Goal: Information Seeking & Learning: Learn about a topic

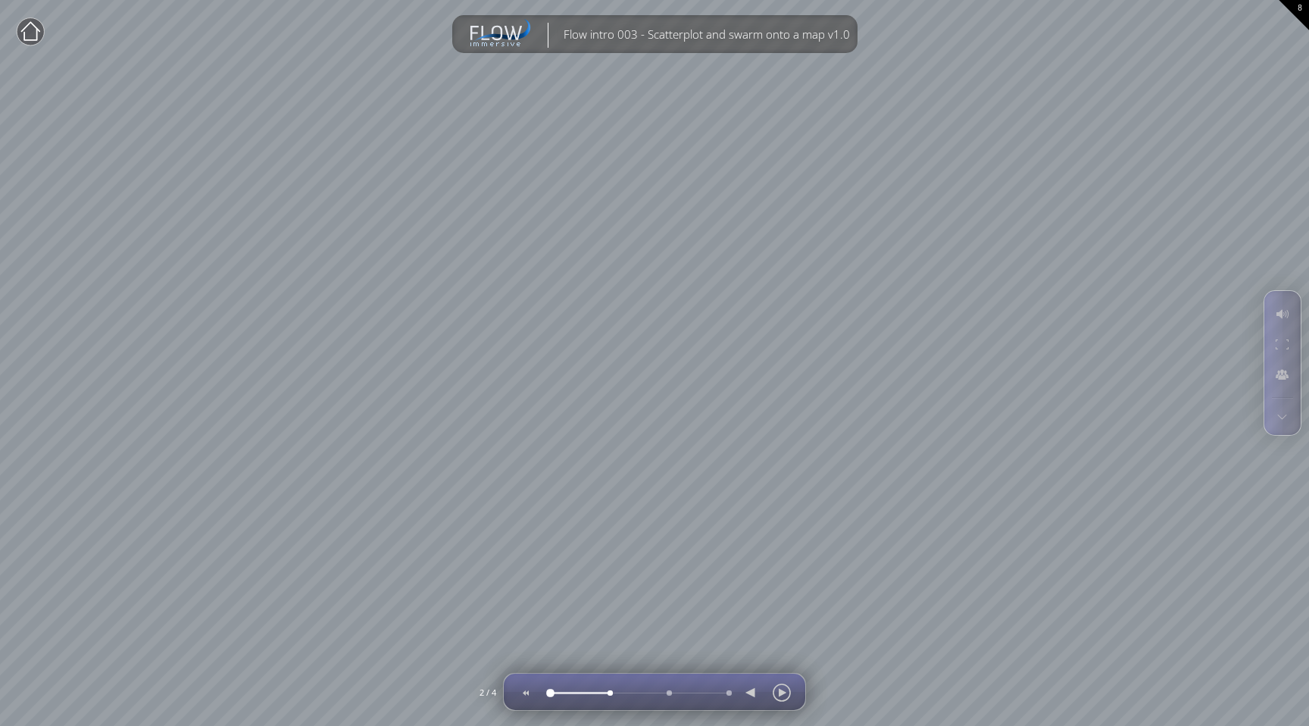
drag, startPoint x: 605, startPoint y: 693, endPoint x: 549, endPoint y: 691, distance: 56.1
click at [552, 693] on div at bounding box center [638, 693] width 179 height 1
click at [549, 693] on div at bounding box center [549, 693] width 0 height 0
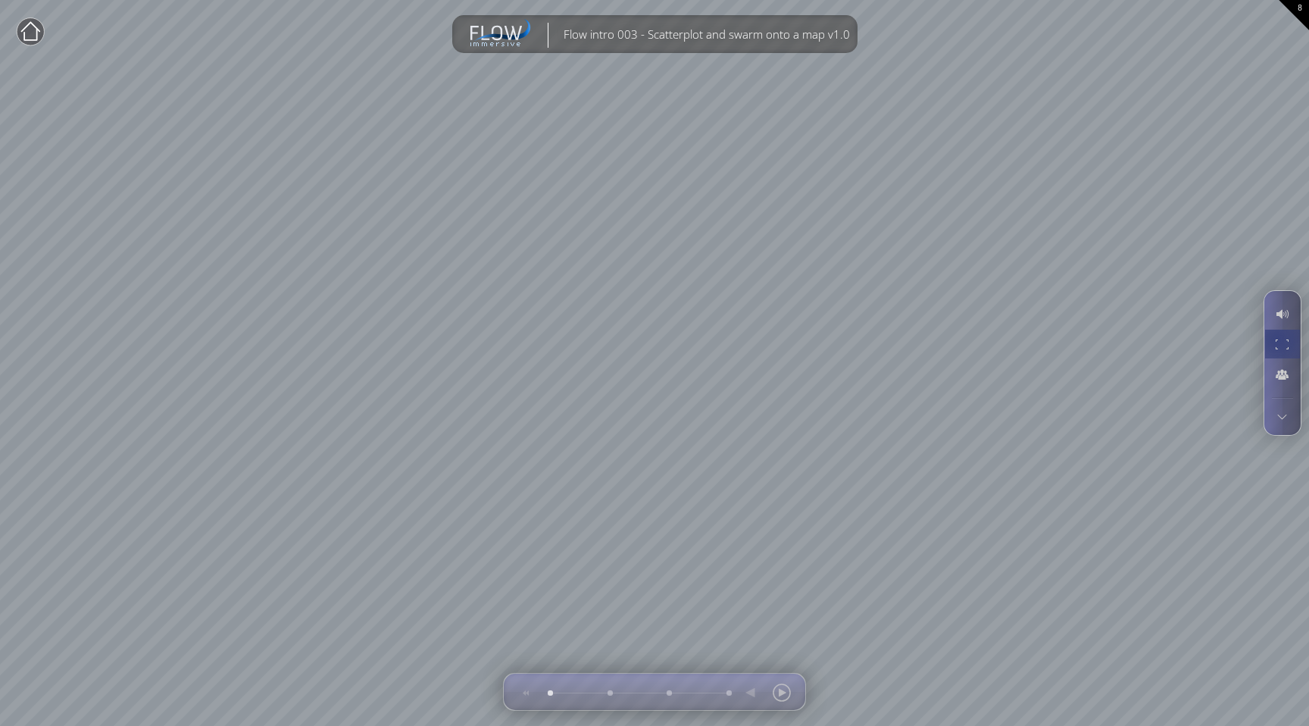
click at [1278, 339] on div at bounding box center [1283, 344] width 28 height 29
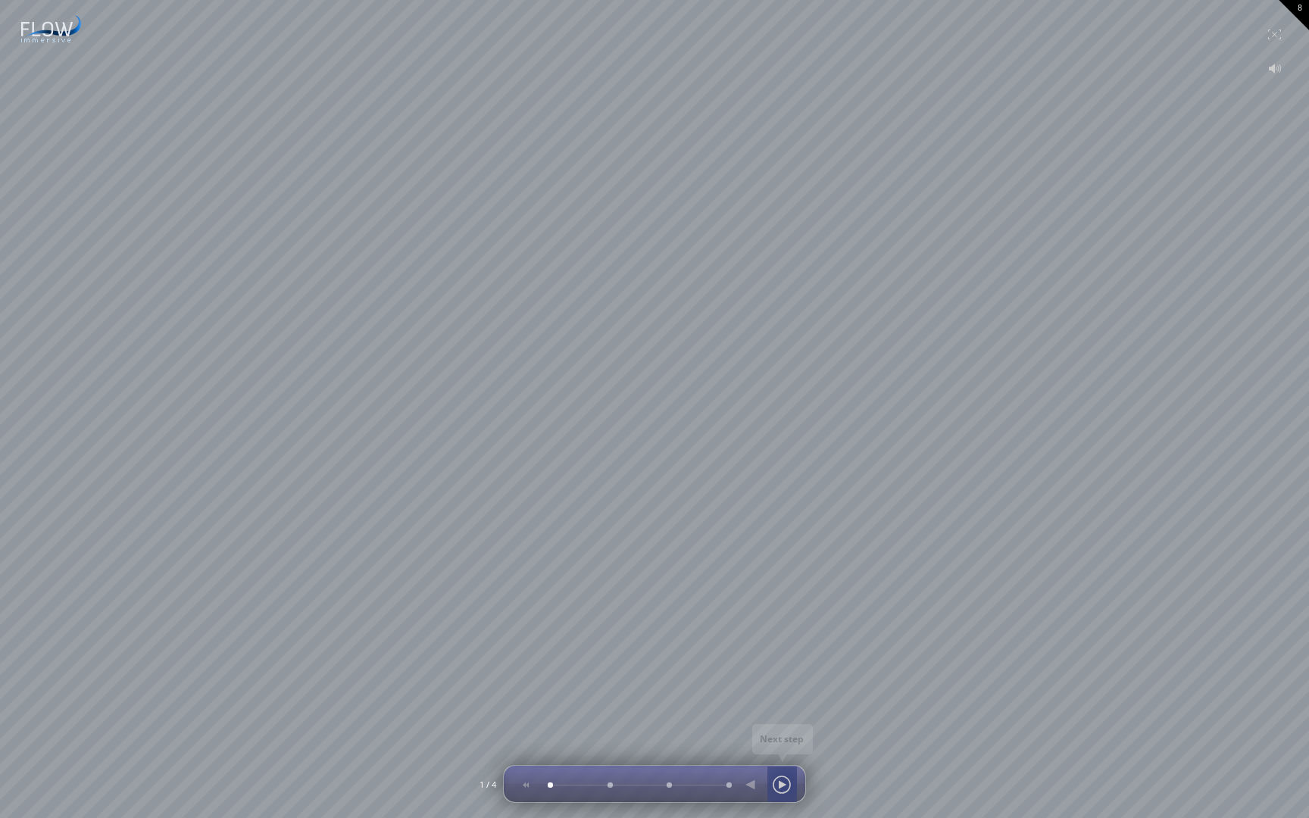
click at [785, 725] on div at bounding box center [782, 785] width 23 height 36
click at [781, 725] on div at bounding box center [782, 785] width 23 height 36
click at [786, 725] on div at bounding box center [782, 785] width 23 height 36
click at [549, 725] on div at bounding box center [549, 785] width 0 height 0
click at [600, 725] on div at bounding box center [655, 784] width 286 height 36
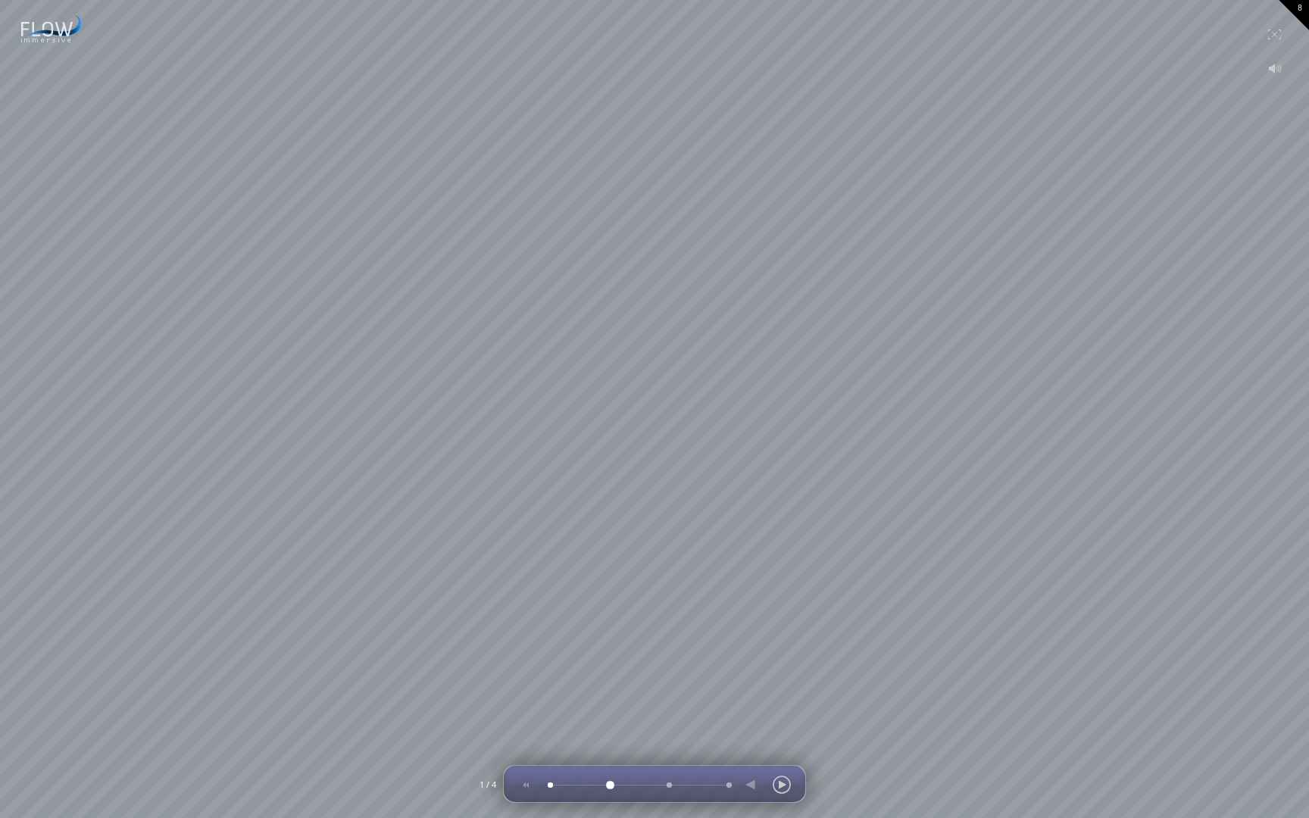
click at [609, 725] on div at bounding box center [609, 785] width 0 height 0
click at [668, 725] on div at bounding box center [668, 785] width 0 height 0
click at [728, 725] on div at bounding box center [728, 785] width 0 height 0
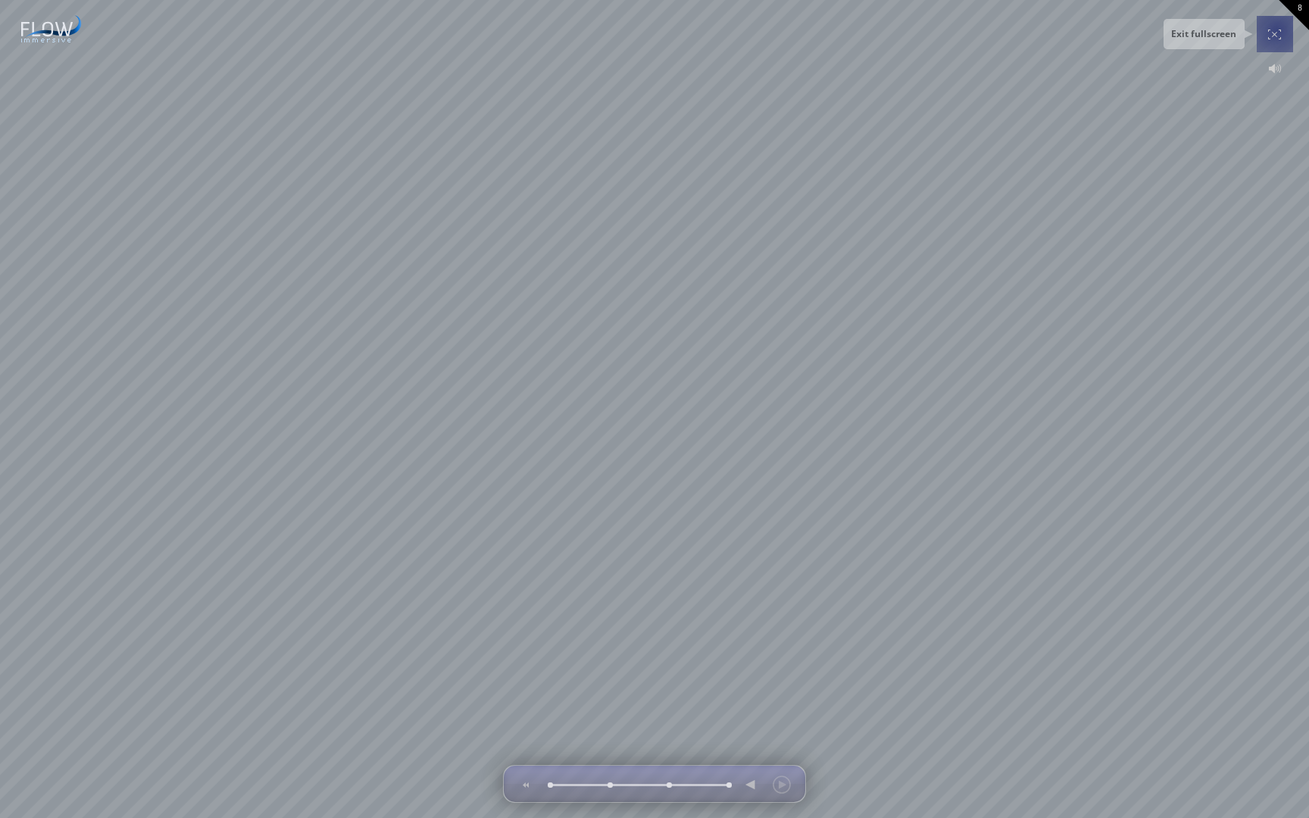
click at [1277, 30] on div at bounding box center [1275, 34] width 30 height 36
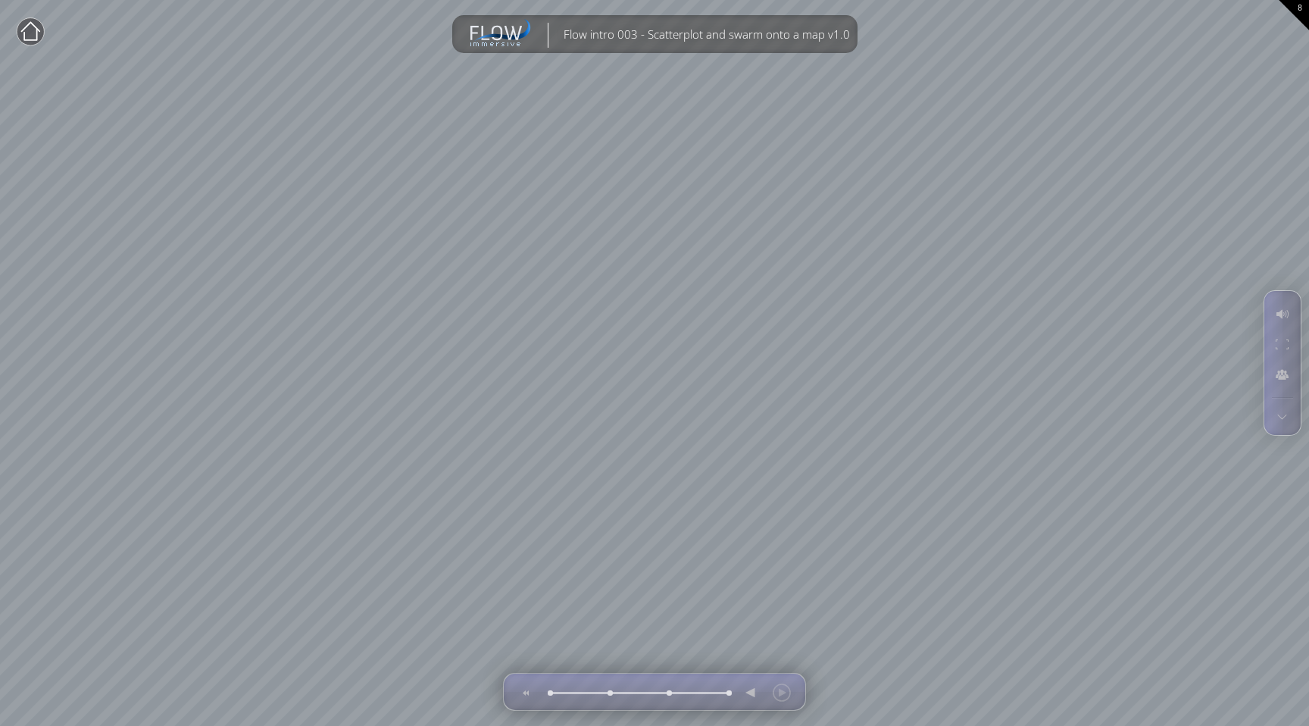
click at [29, 28] on circle at bounding box center [30, 31] width 27 height 27
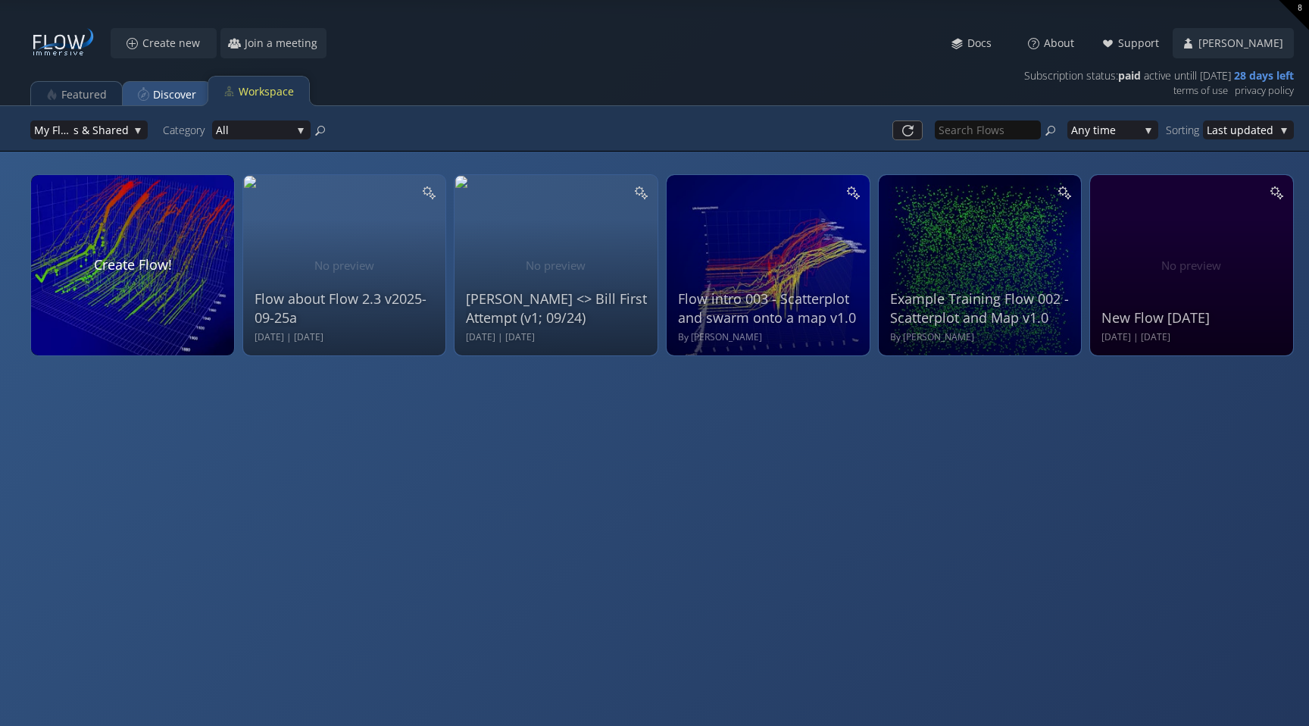
click at [180, 90] on div "Discover" at bounding box center [174, 94] width 43 height 29
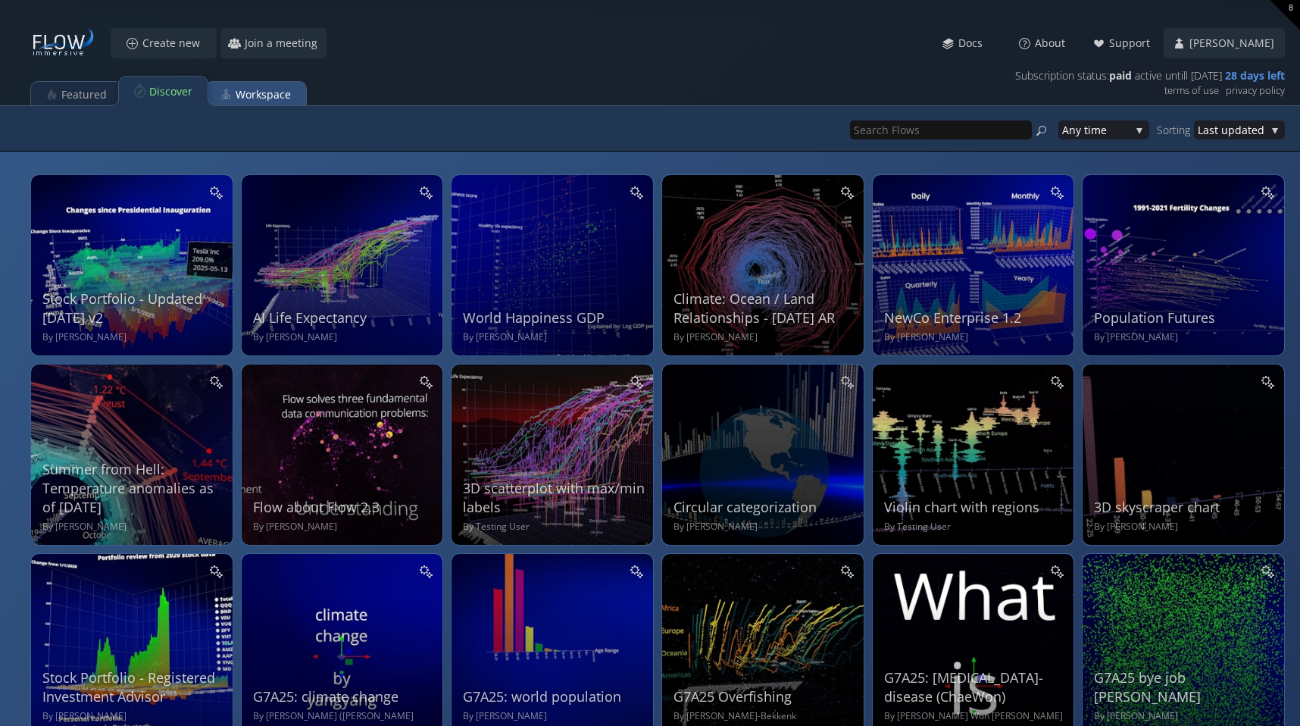
click at [262, 94] on div "Workspace" at bounding box center [263, 94] width 55 height 29
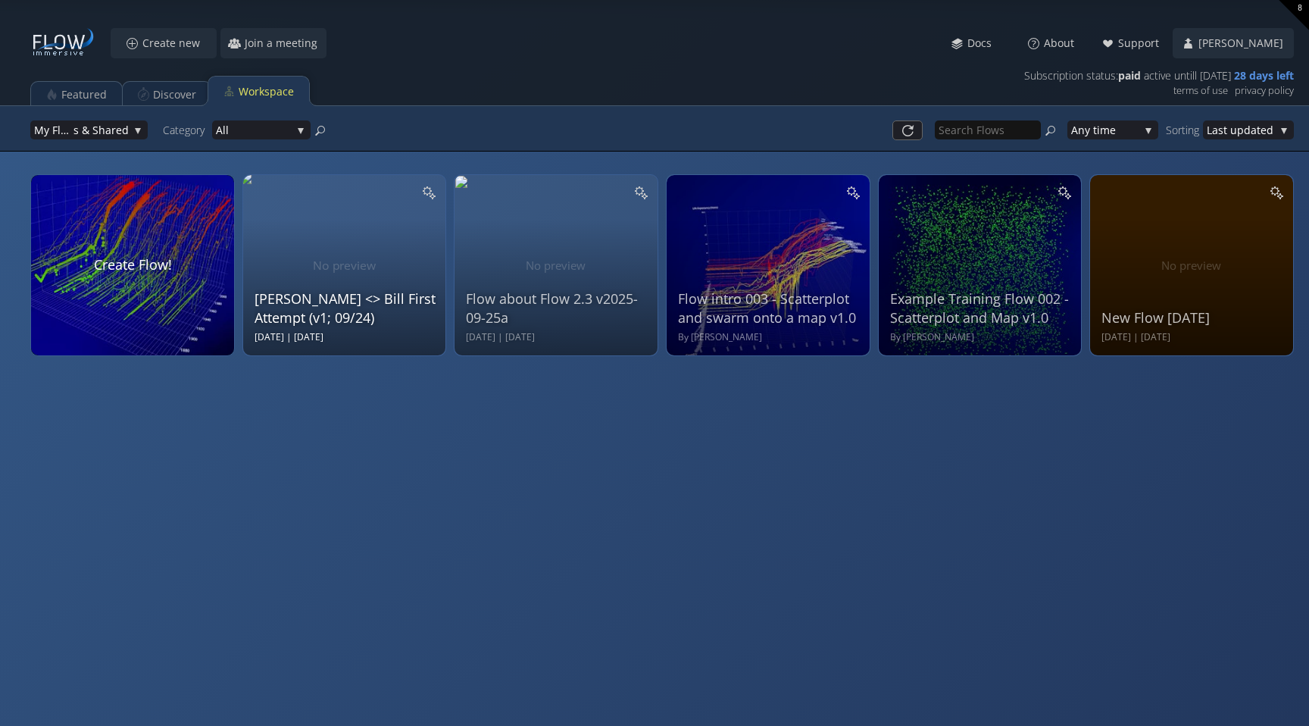
click at [377, 271] on div "Adrian <> Bill First Attempt (v1; 09/24) Wed Sep 24 2025 | Thu Sep 25 2025" at bounding box center [347, 263] width 184 height 161
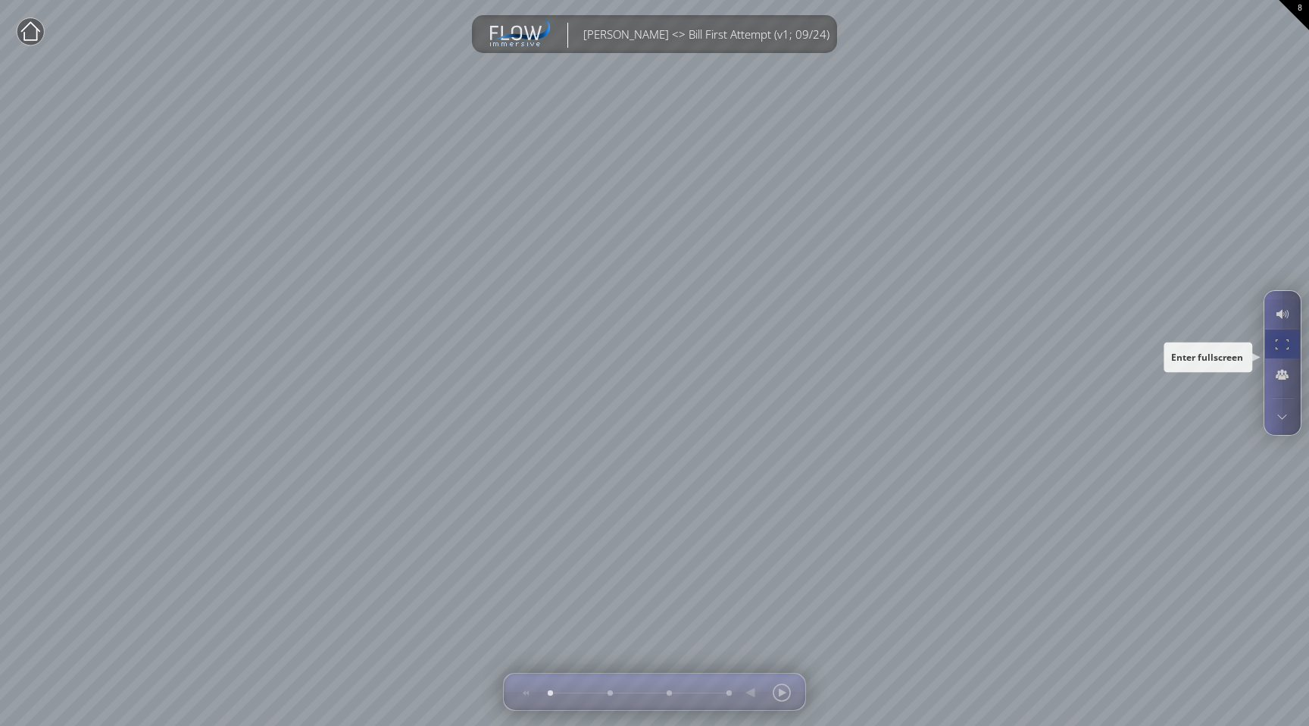
click at [1283, 346] on div at bounding box center [1283, 344] width 28 height 29
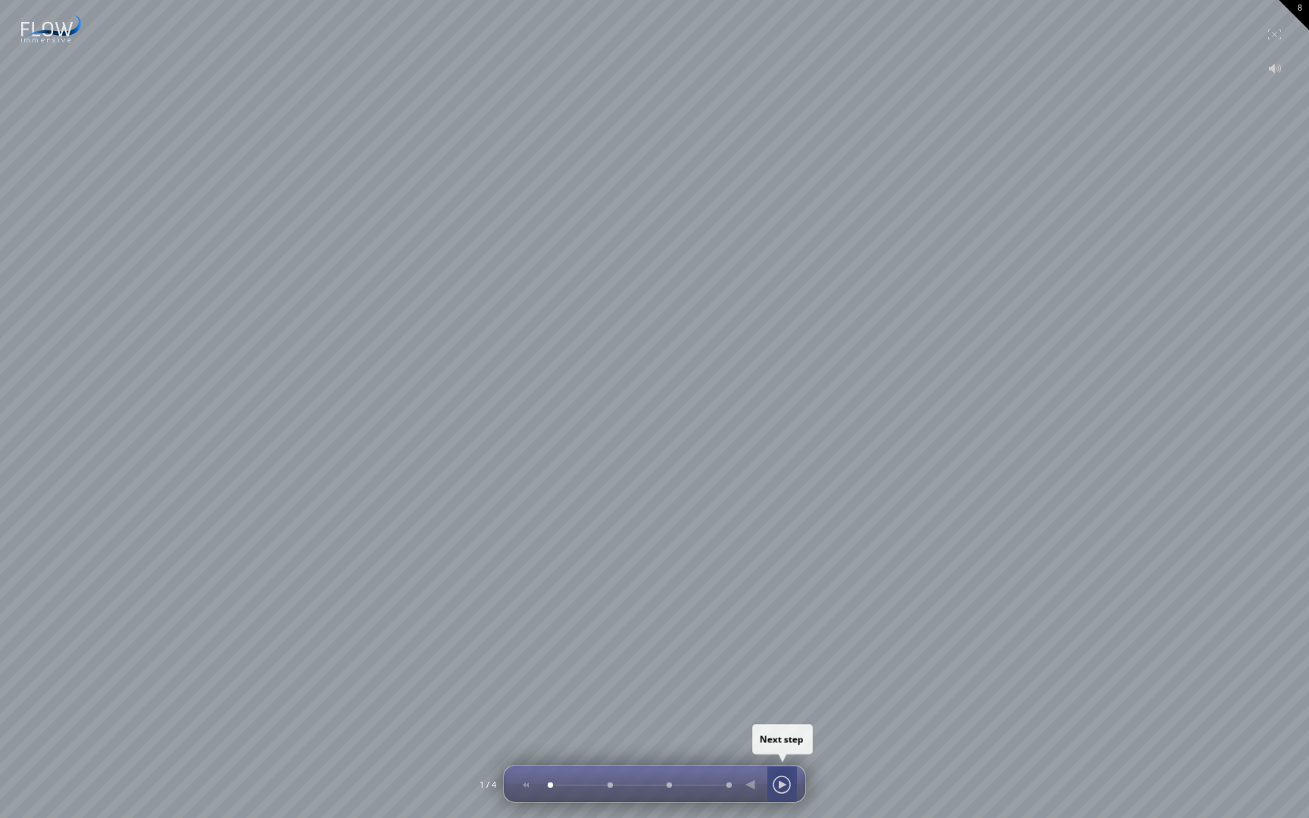
click at [781, 725] on div at bounding box center [782, 785] width 23 height 36
click at [790, 725] on div at bounding box center [782, 785] width 23 height 36
click at [786, 725] on div at bounding box center [782, 785] width 23 height 36
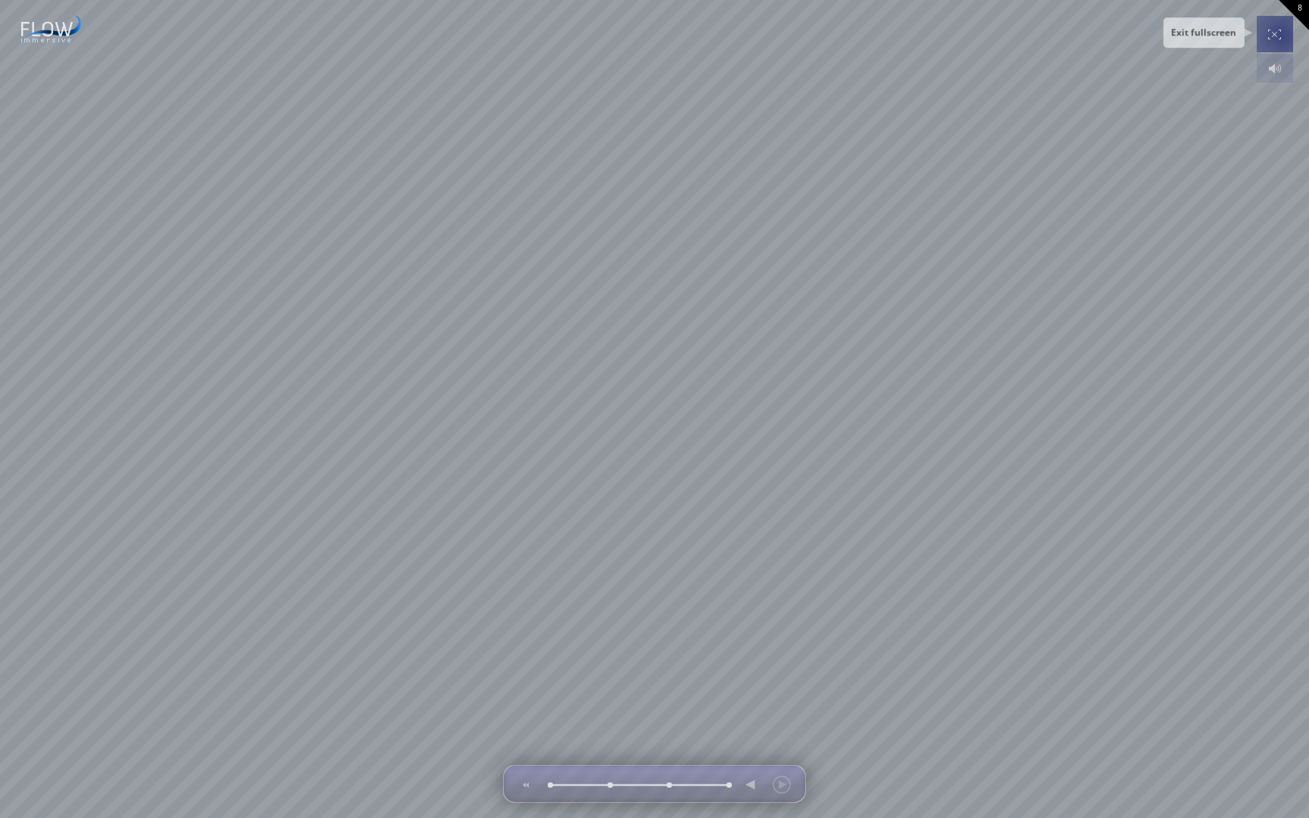
click at [1280, 32] on div at bounding box center [1275, 34] width 30 height 36
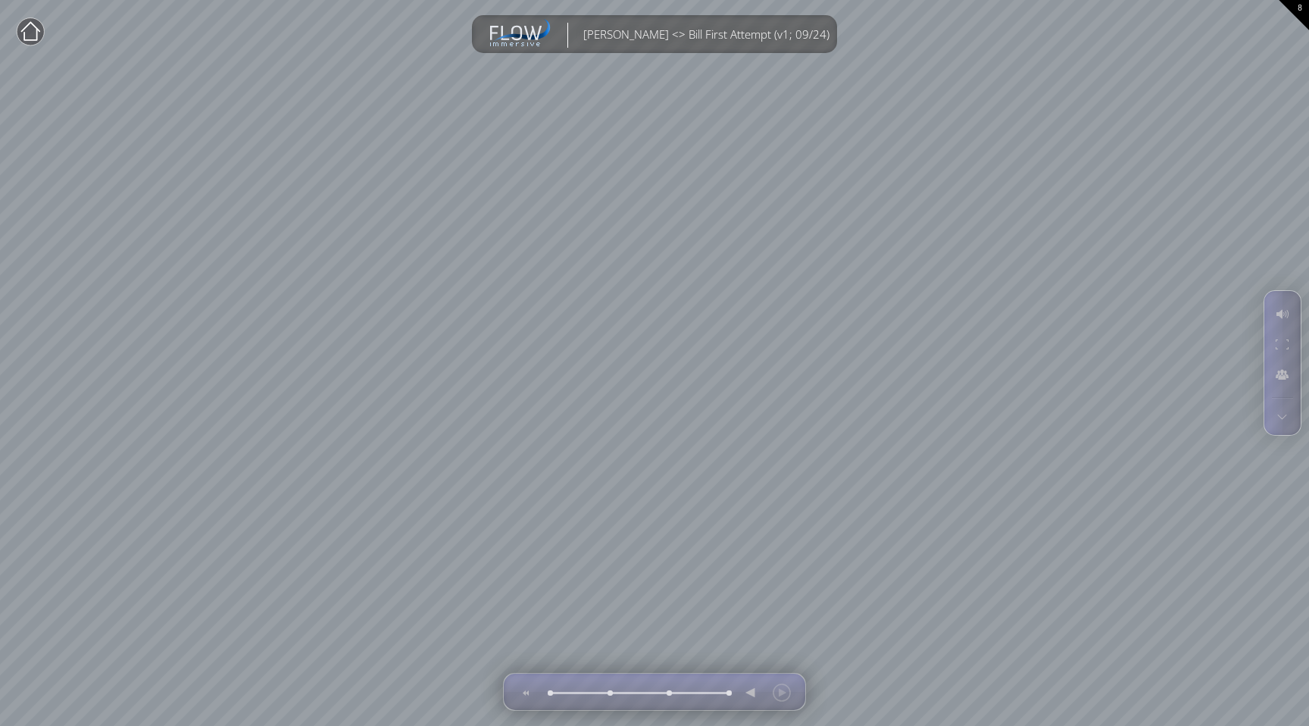
click at [29, 39] on icon at bounding box center [30, 30] width 19 height 19
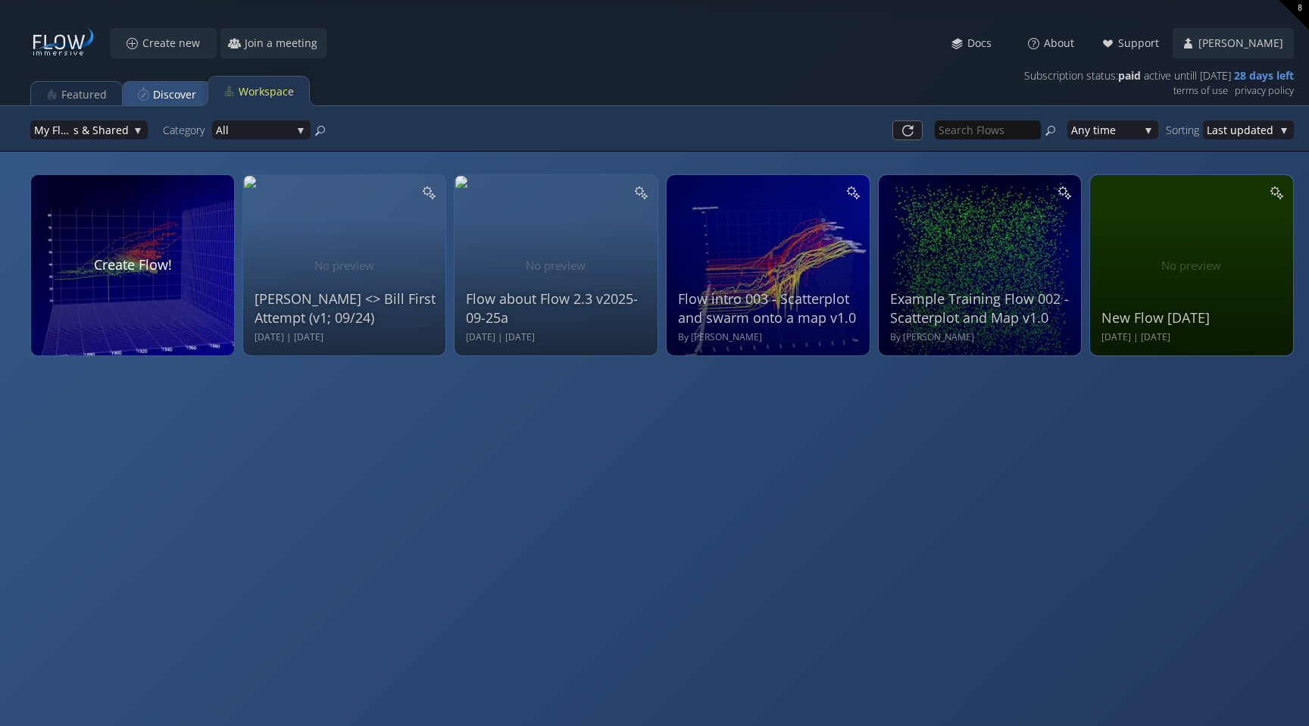
click at [160, 93] on div "Discover" at bounding box center [174, 94] width 43 height 29
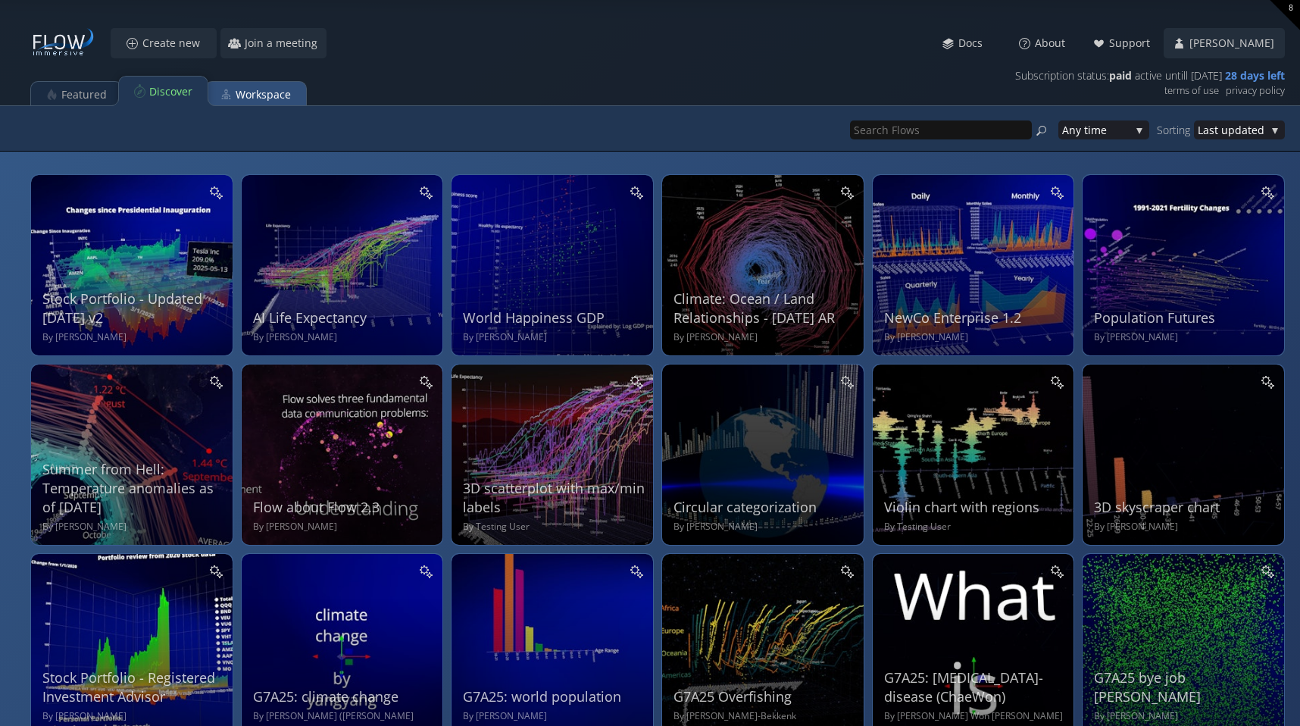
click at [266, 90] on div "Workspace" at bounding box center [263, 94] width 55 height 29
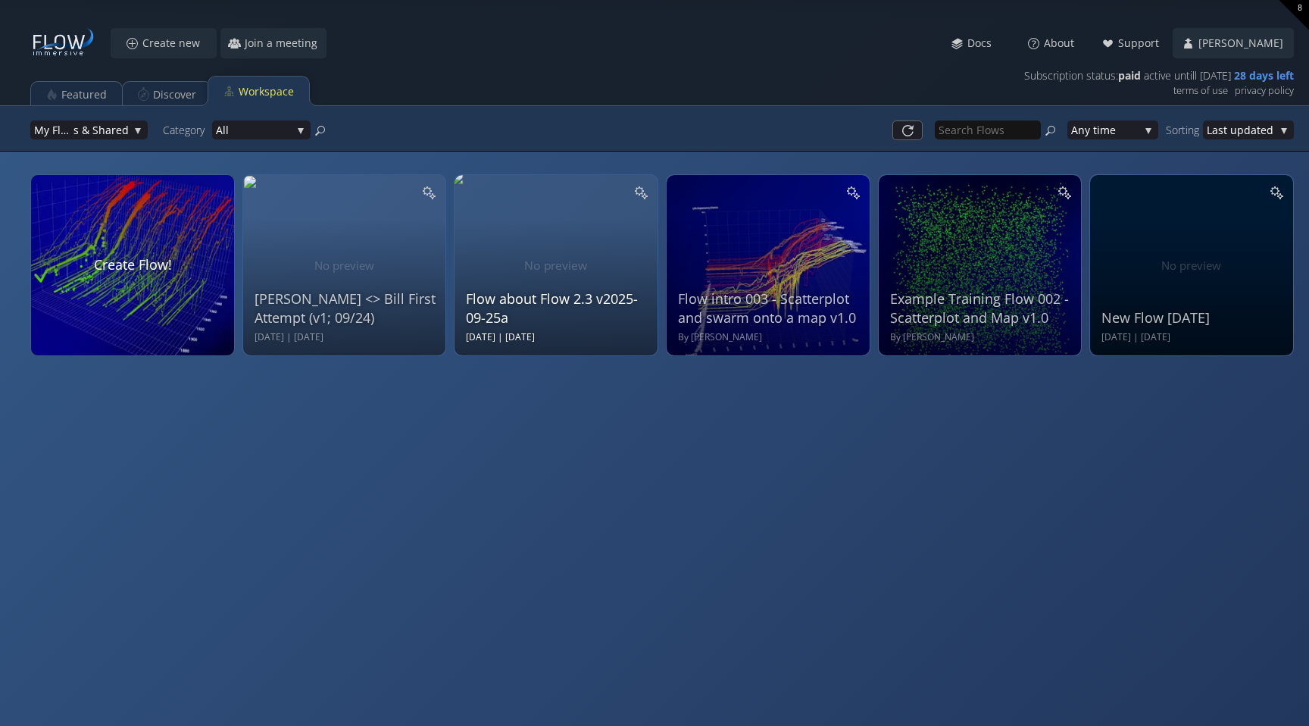
click at [549, 275] on div "Flow about Flow 2.3 v2025-09-25a Thu Sep 25 2025 | Thu Sep 25 2025" at bounding box center [558, 263] width 184 height 161
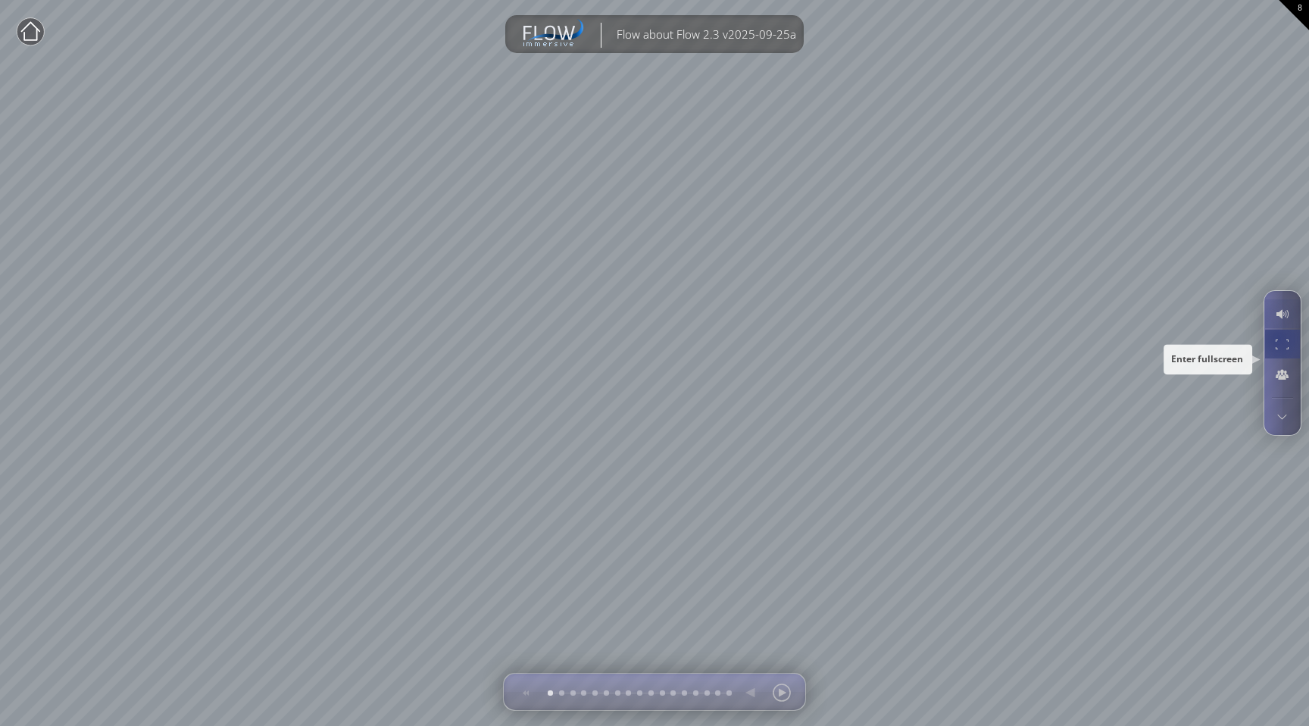
click at [1283, 342] on div at bounding box center [1283, 344] width 28 height 29
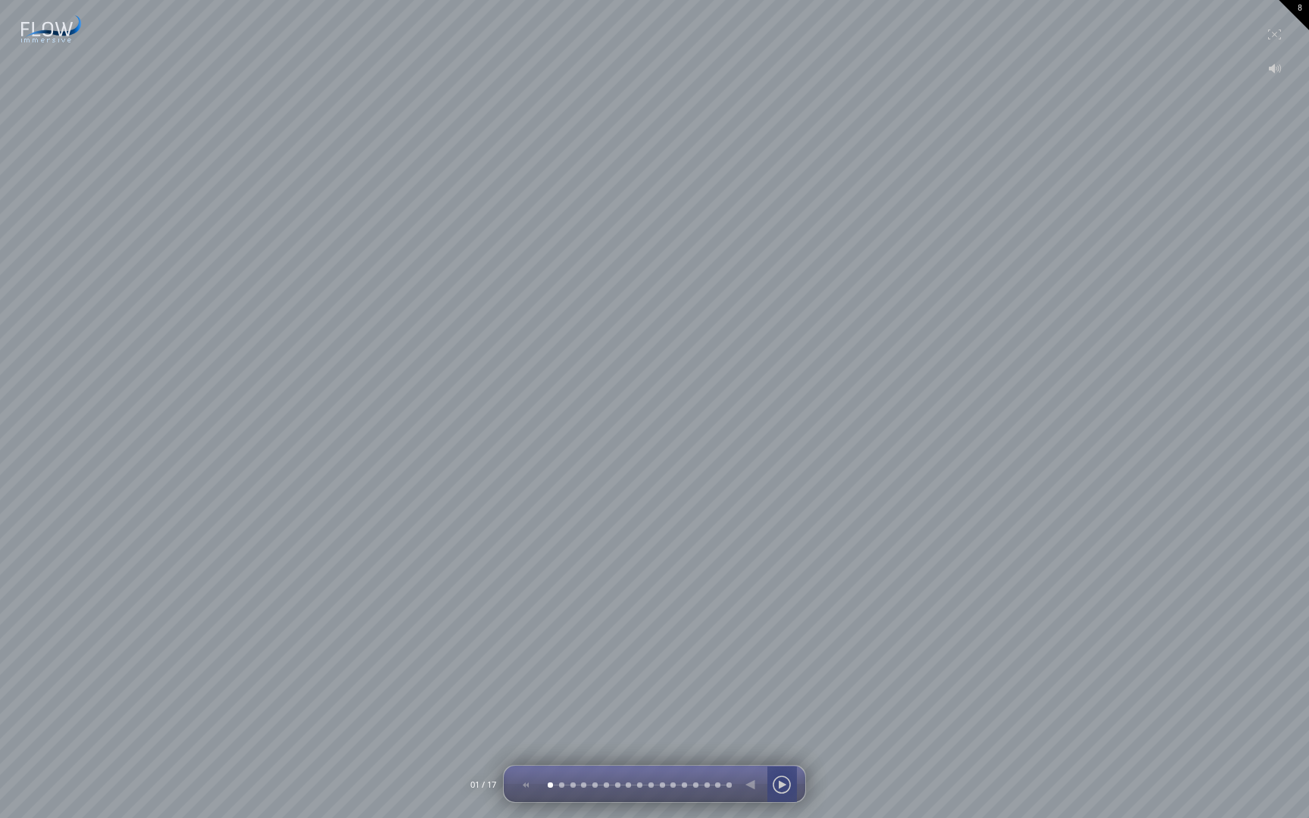
click at [781, 725] on div at bounding box center [782, 785] width 23 height 36
click at [749, 725] on div at bounding box center [751, 785] width 23 height 36
click at [787, 725] on div at bounding box center [782, 785] width 23 height 36
click at [777, 725] on div at bounding box center [782, 785] width 23 height 36
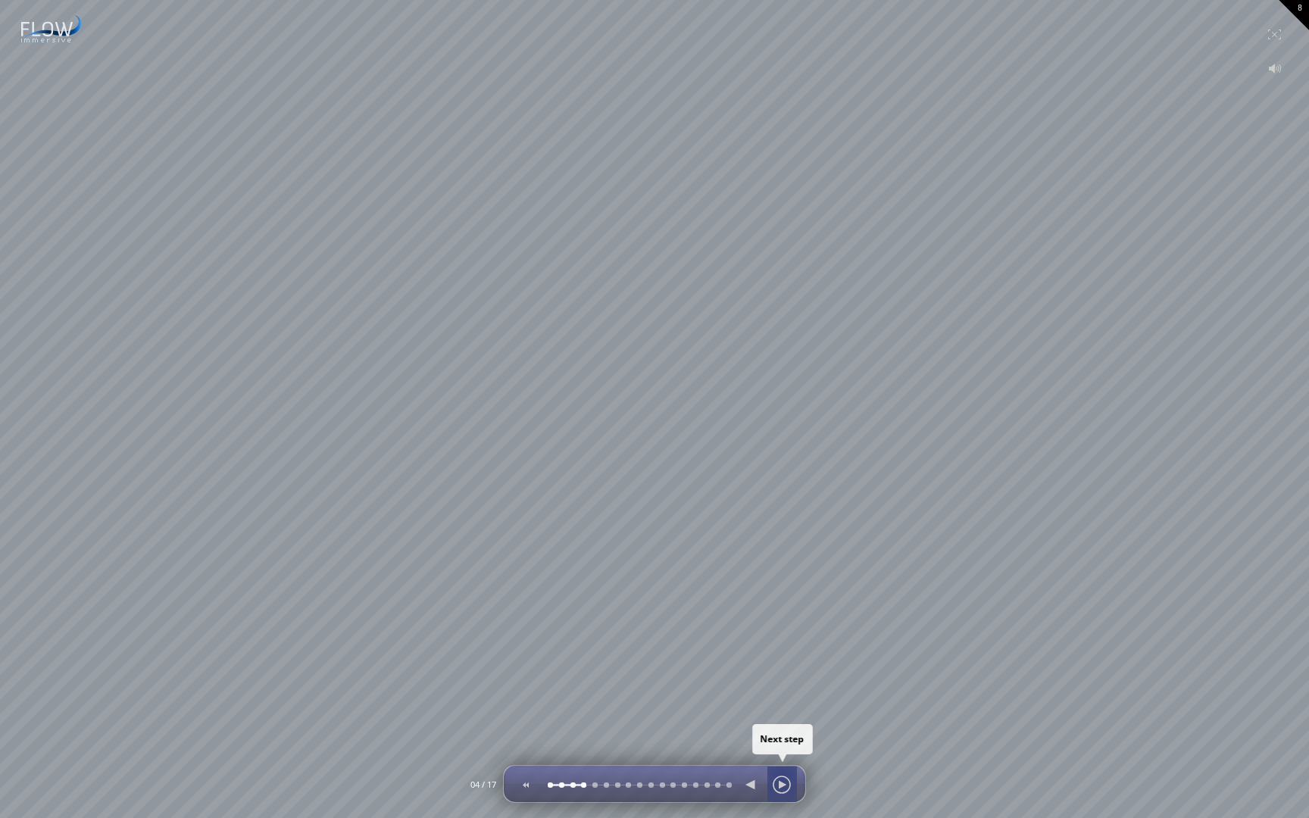
click at [782, 725] on div at bounding box center [782, 785] width 23 height 36
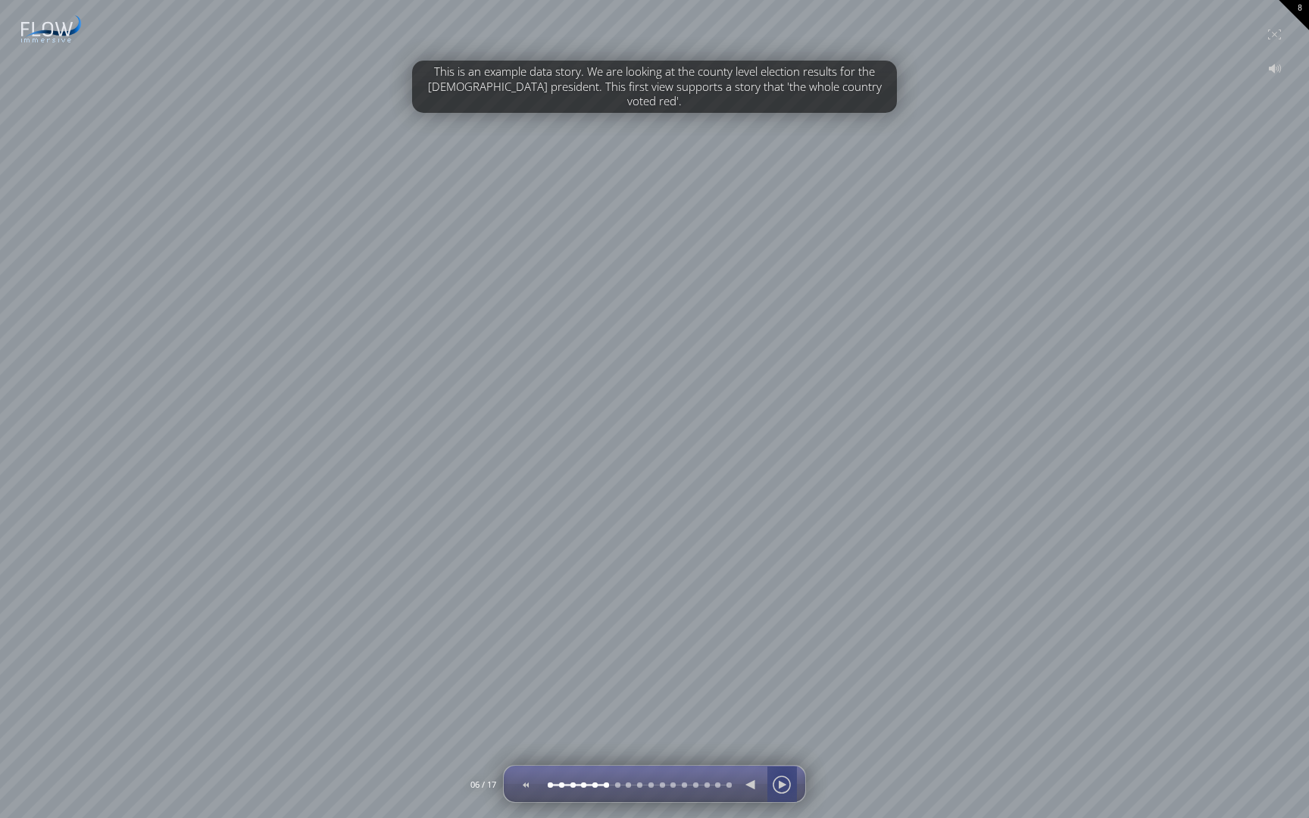
click at [783, 725] on div at bounding box center [782, 785] width 23 height 36
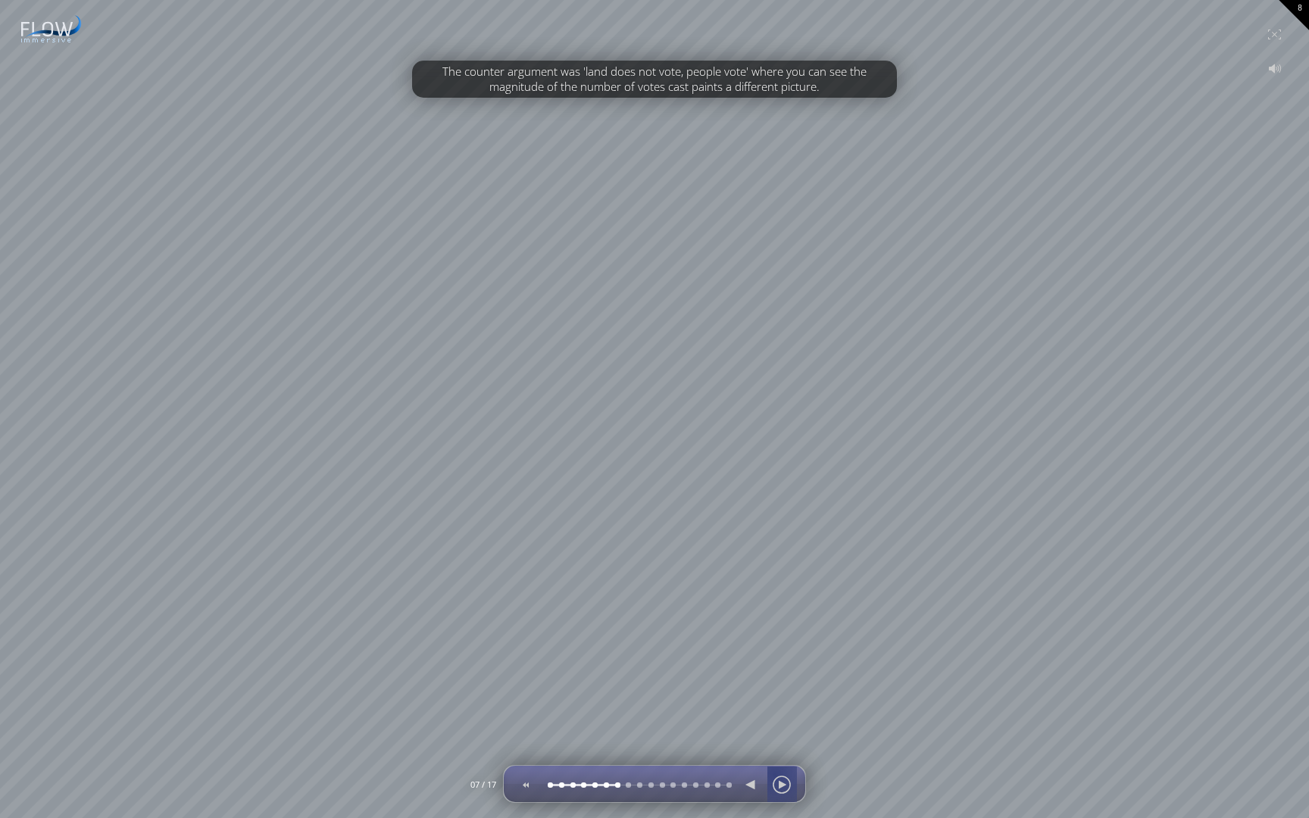
click at [777, 725] on div at bounding box center [782, 785] width 23 height 36
click at [780, 725] on div at bounding box center [782, 785] width 23 height 36
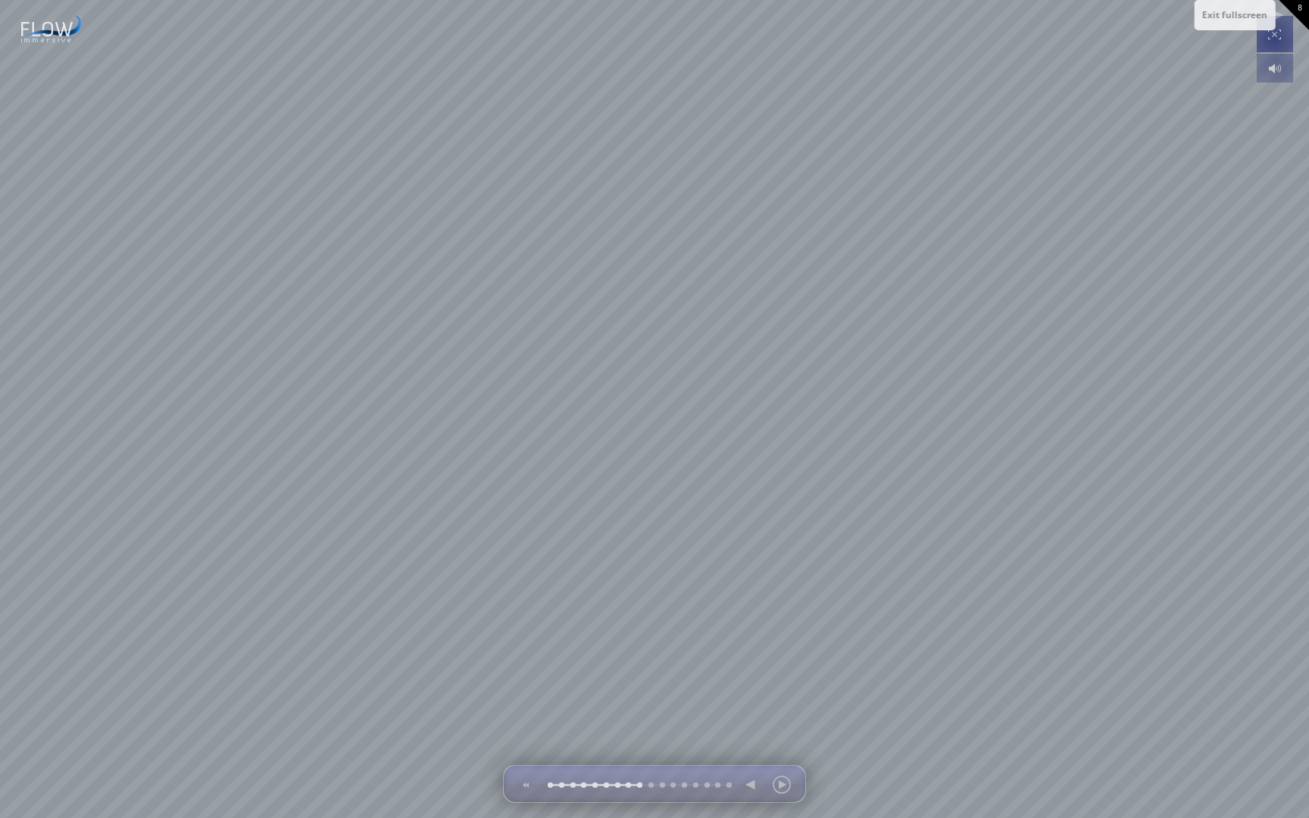
click at [1273, 22] on div at bounding box center [1275, 34] width 30 height 36
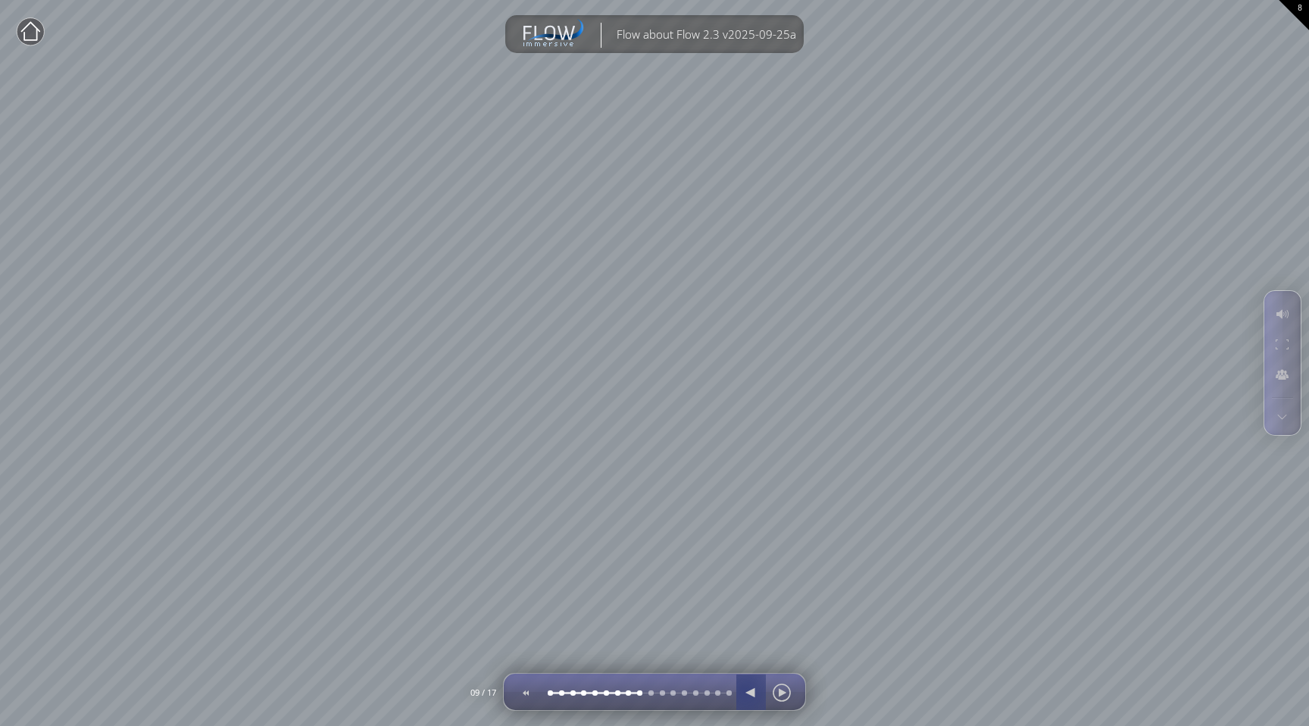
click at [747, 693] on div at bounding box center [751, 692] width 23 height 36
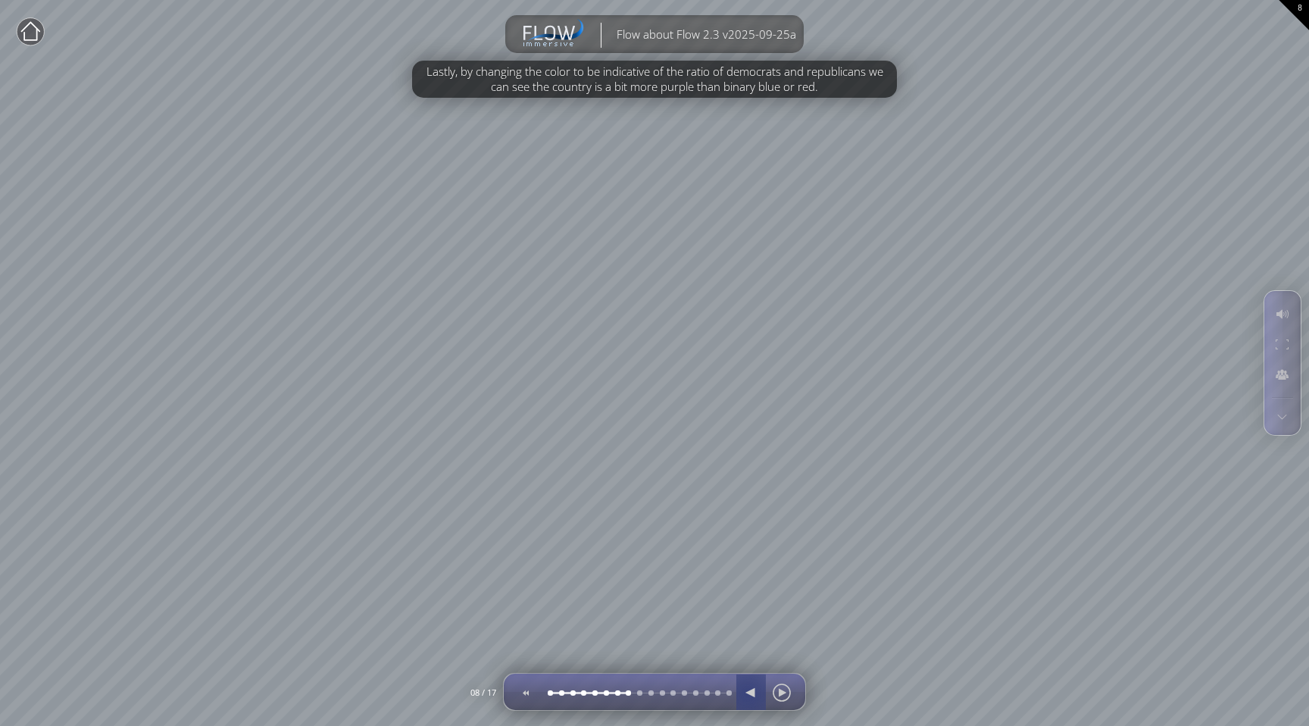
click at [747, 693] on div at bounding box center [751, 692] width 23 height 36
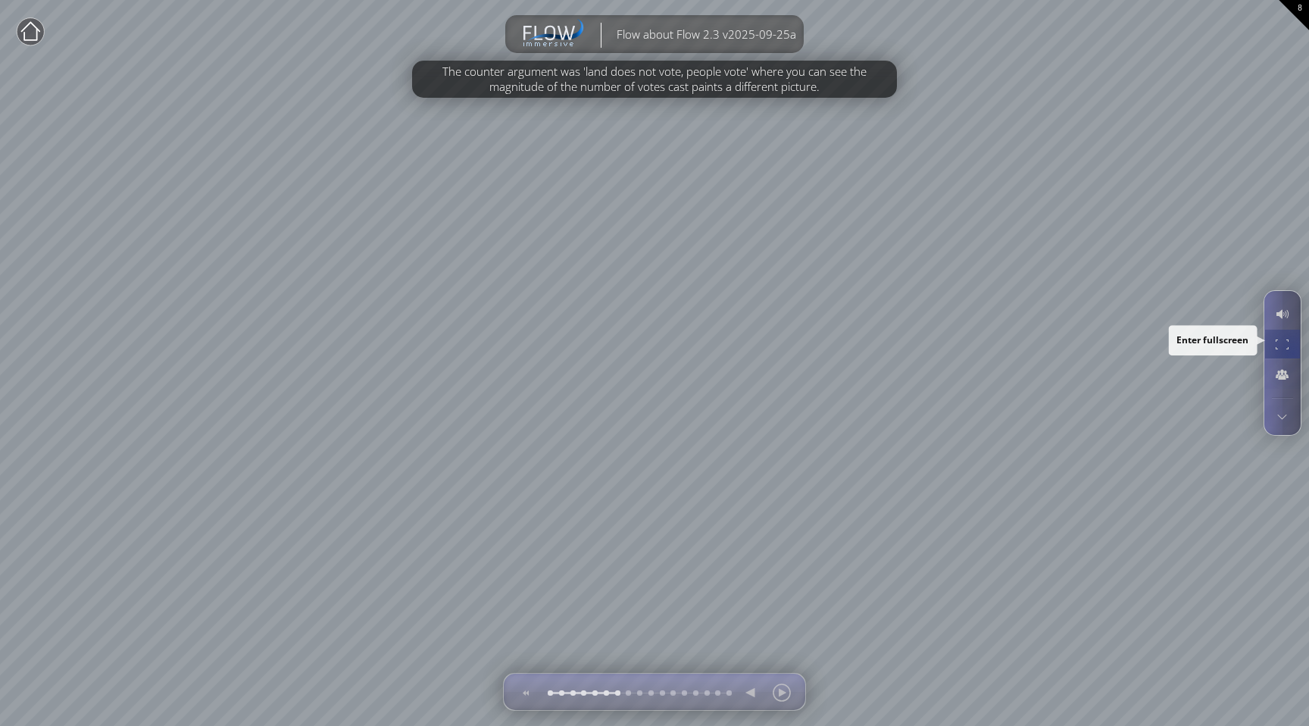
click at [1291, 352] on div at bounding box center [1283, 344] width 28 height 29
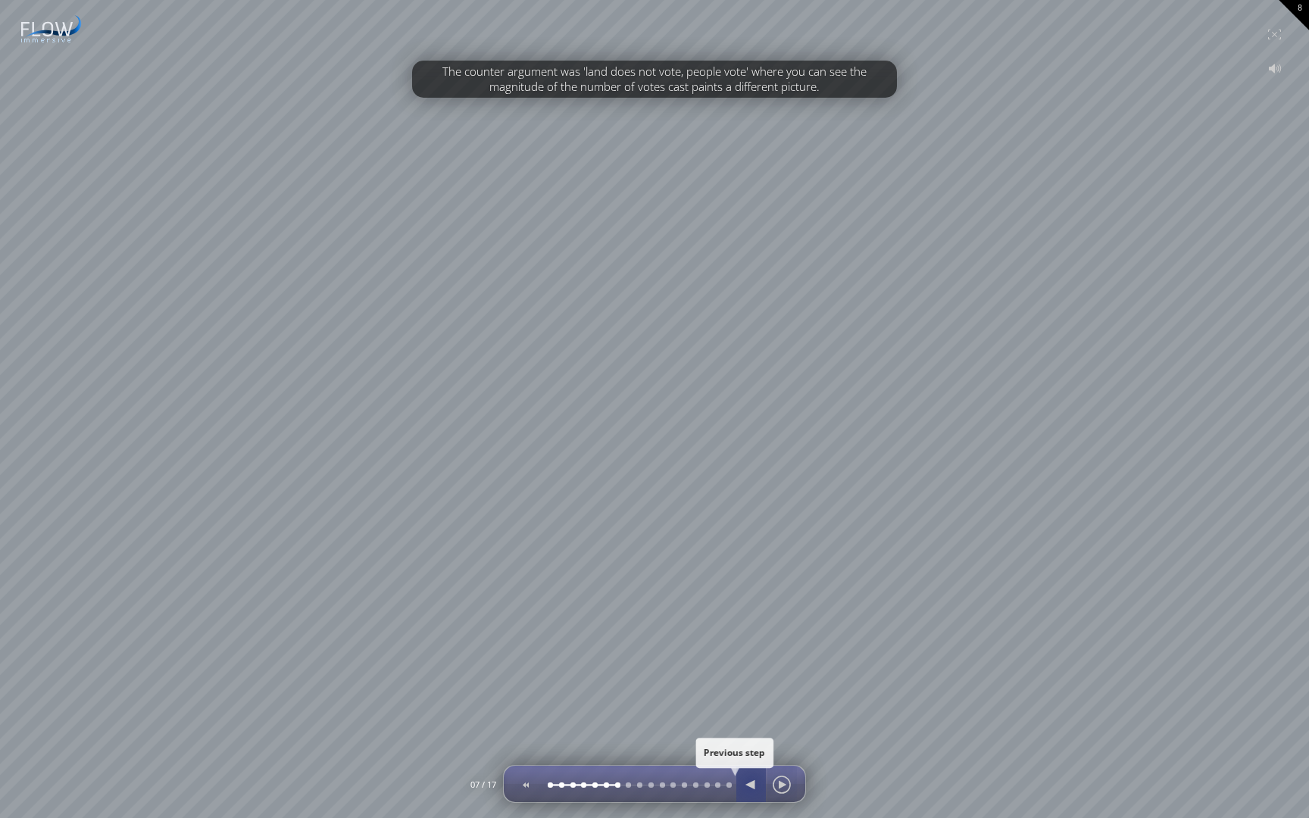
click at [752, 725] on div at bounding box center [751, 785] width 23 height 36
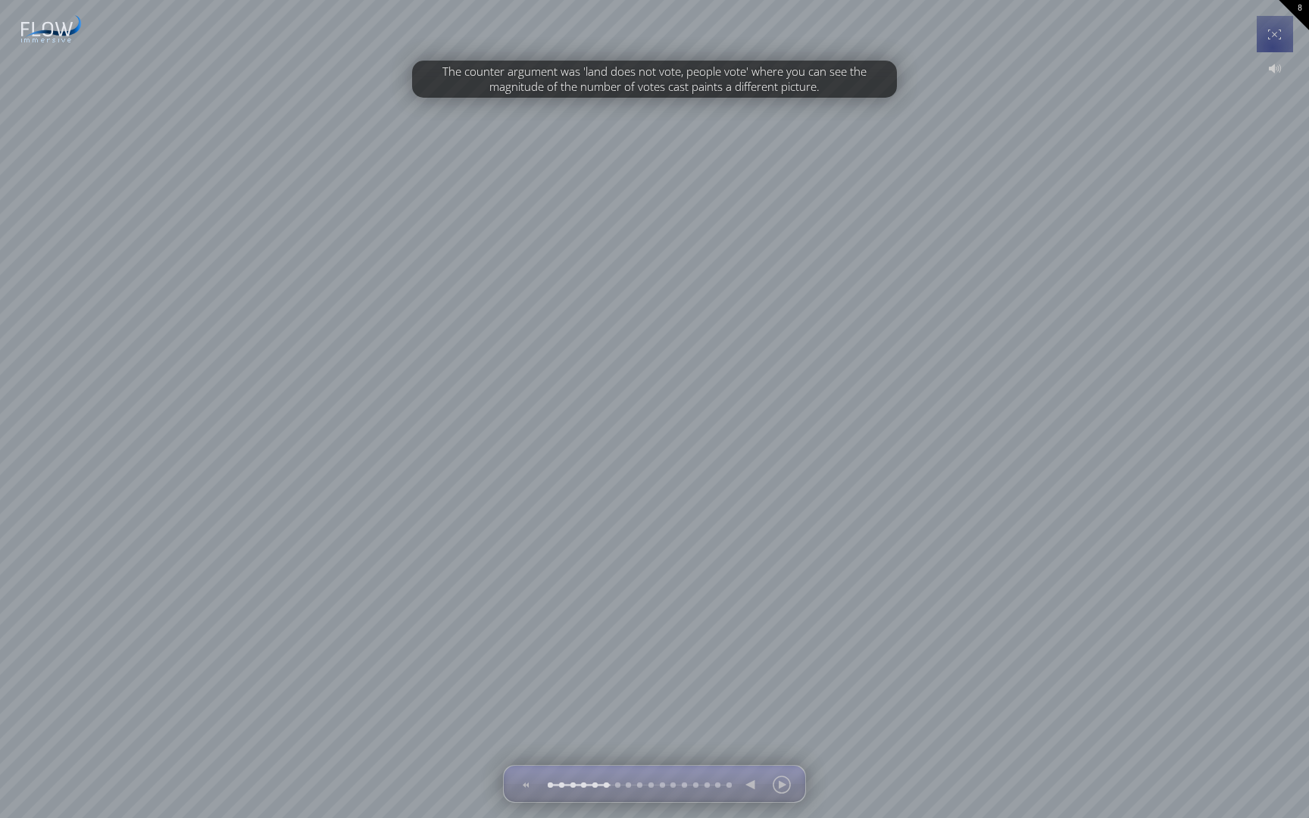
click at [1271, 41] on div at bounding box center [1275, 34] width 30 height 36
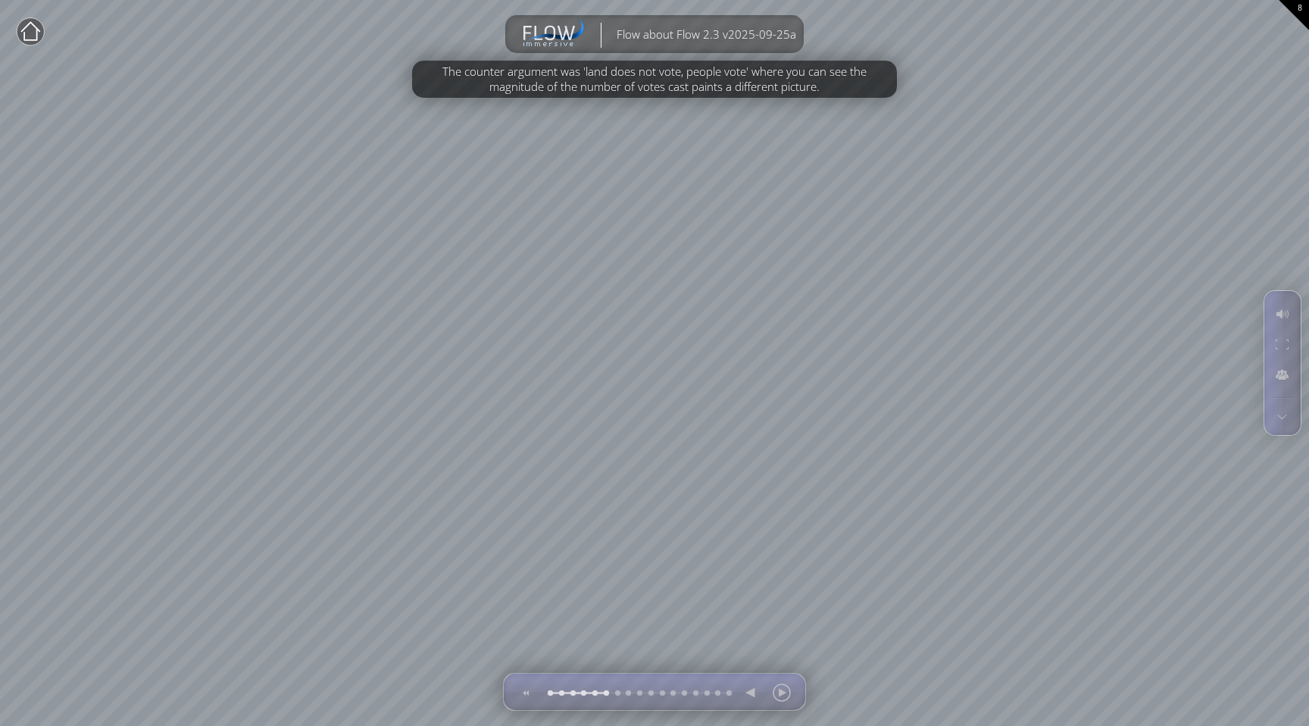
click at [35, 37] on circle at bounding box center [30, 31] width 27 height 27
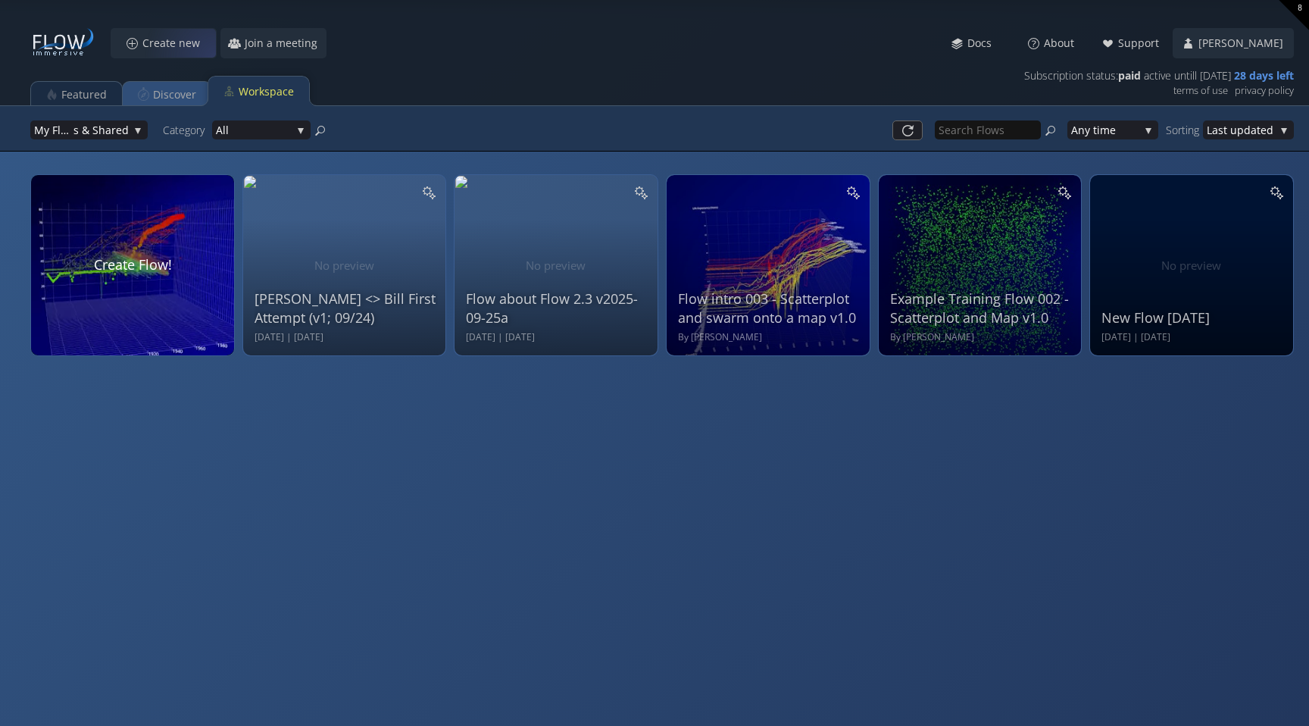
click at [177, 80] on div "Discover" at bounding box center [174, 94] width 43 height 29
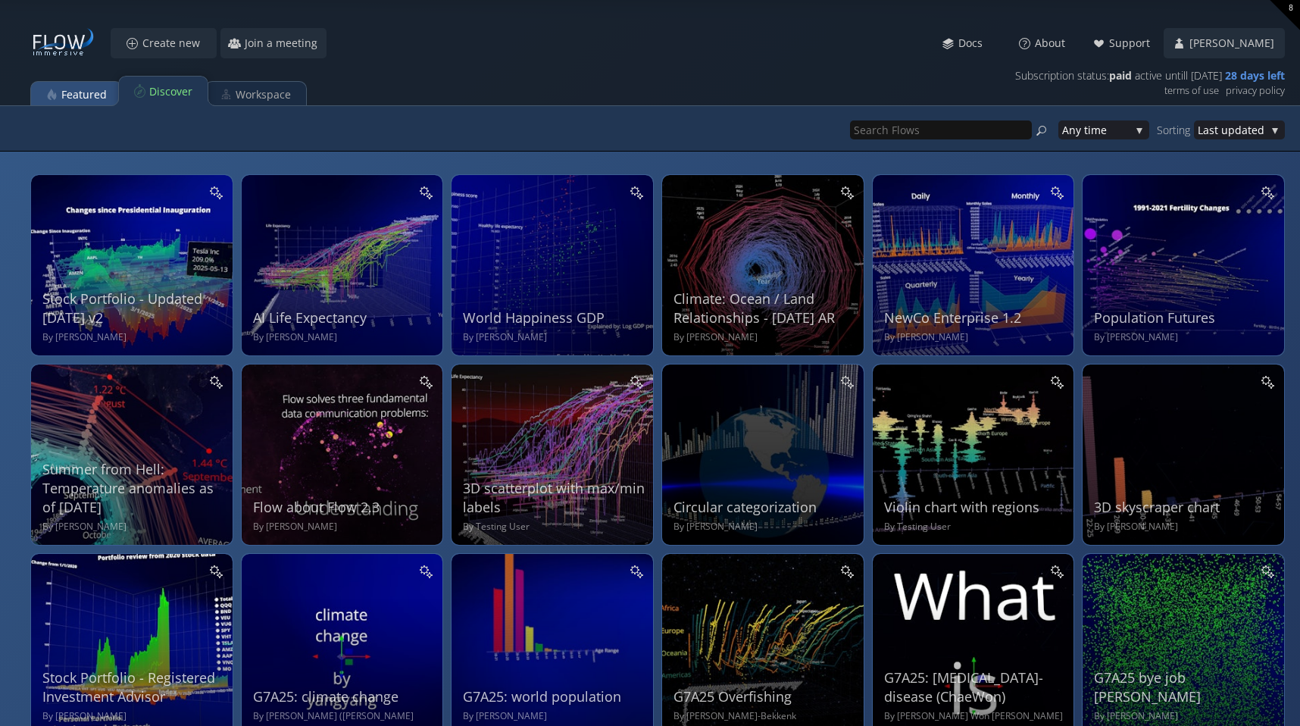
click at [86, 90] on div "Featured" at bounding box center [83, 94] width 45 height 29
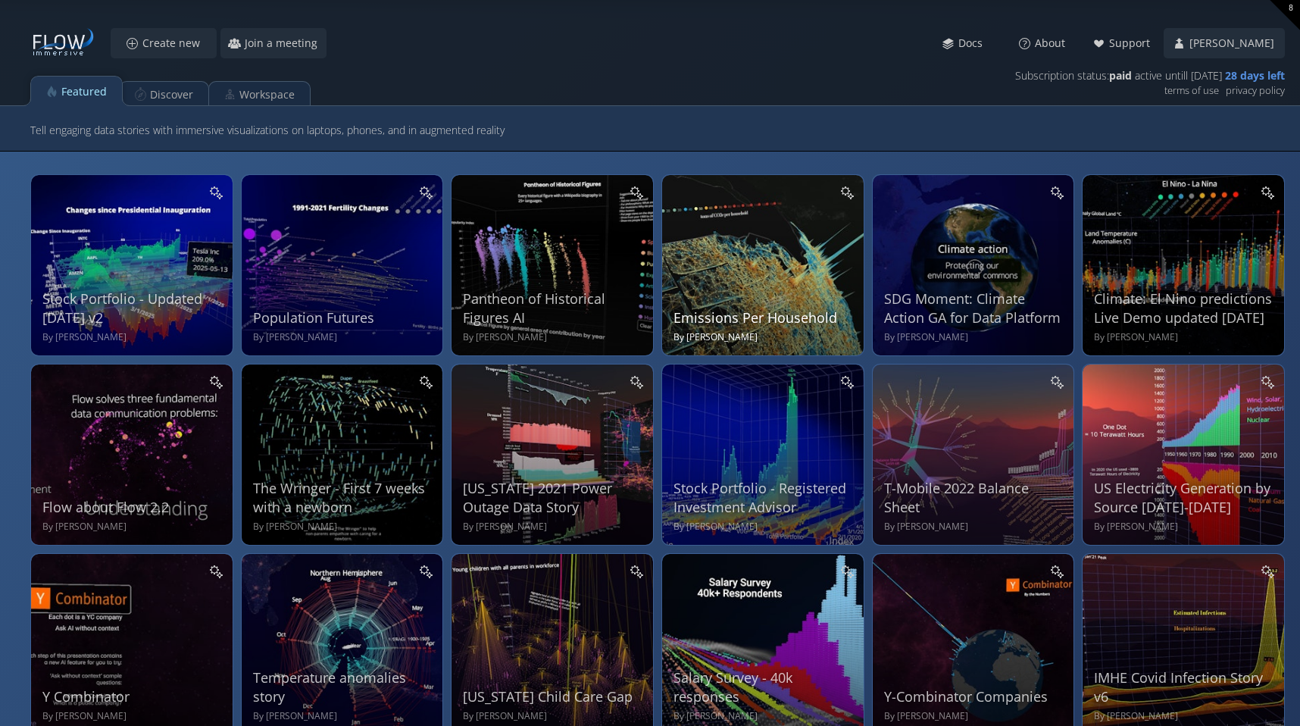
click at [765, 273] on div "Emissions Per Household By [PERSON_NAME]" at bounding box center [765, 263] width 183 height 161
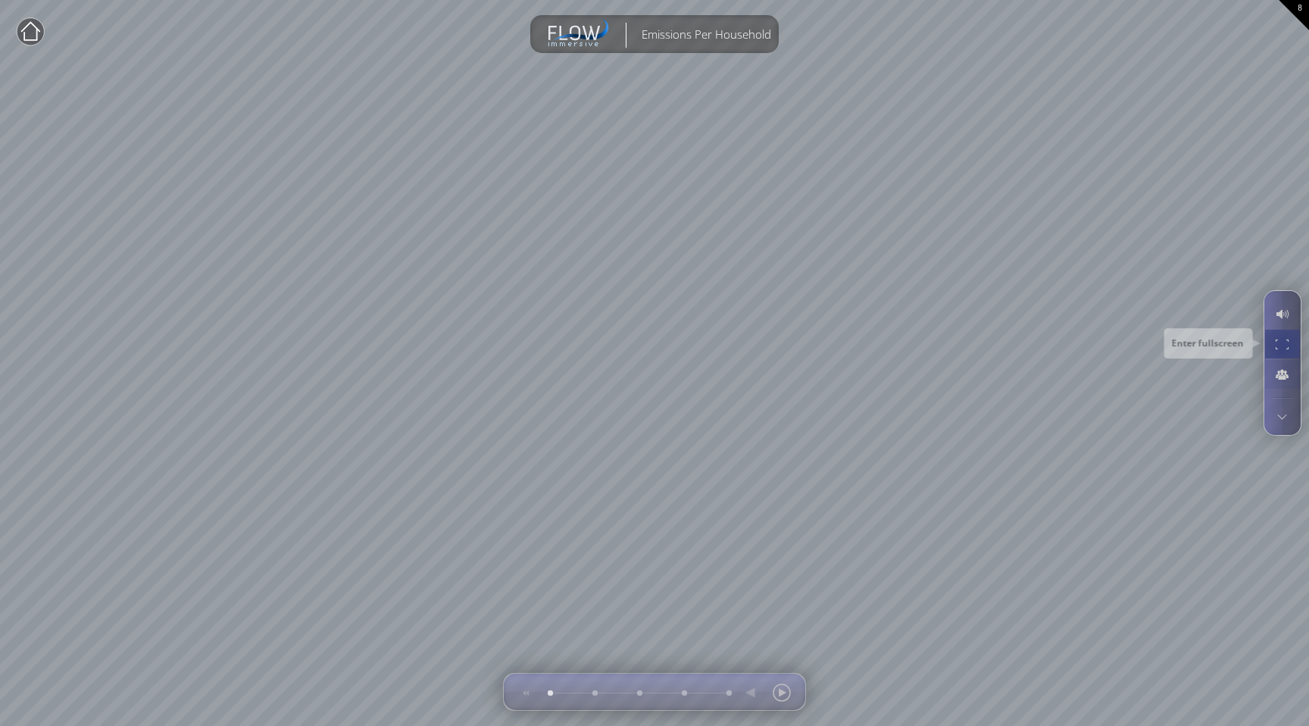
click at [1282, 345] on div at bounding box center [1283, 344] width 28 height 29
